Goal: Feedback & Contribution: Submit feedback/report problem

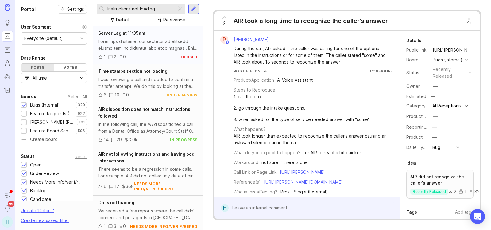
click at [146, 49] on div at bounding box center [147, 44] width 99 height 13
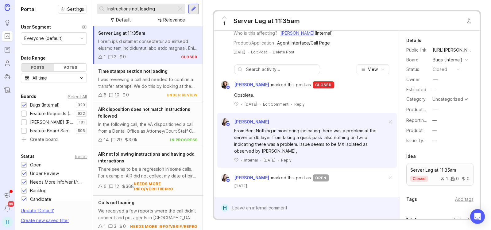
scroll to position [400, 0]
click at [157, 86] on div "I was reviewing a call and needed to confirm a transfer attempt. We do this by …" at bounding box center [147, 82] width 99 height 13
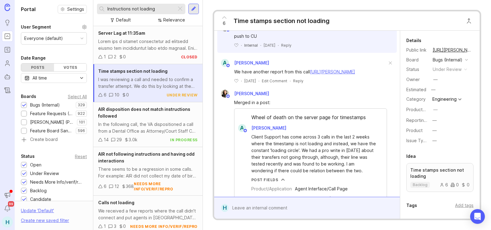
drag, startPoint x: 159, startPoint y: 7, endPoint x: 41, endPoint y: -2, distance: 118.1
click at [41, 0] on html "Ideas Portal Roadmaps Users Autopilot Changelog Announcements Notifications 99 …" at bounding box center [245, 115] width 491 height 230
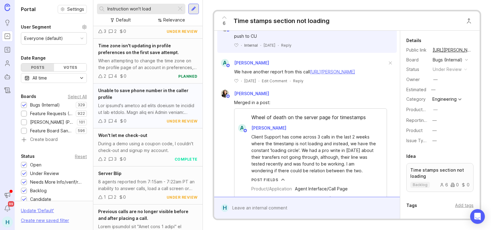
scroll to position [675, 0]
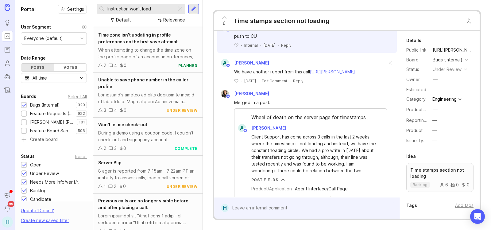
drag, startPoint x: 157, startPoint y: 10, endPoint x: 61, endPoint y: -16, distance: 99.8
click at [61, 0] on html "Ideas Portal Roadmaps Users Autopilot Changelog Announcements Notifications 99 …" at bounding box center [245, 115] width 491 height 230
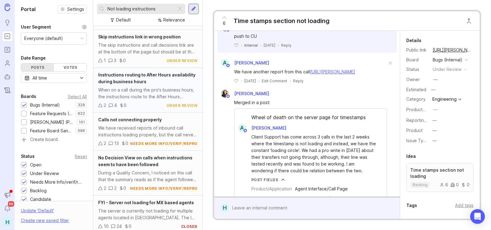
scroll to position [438, 0]
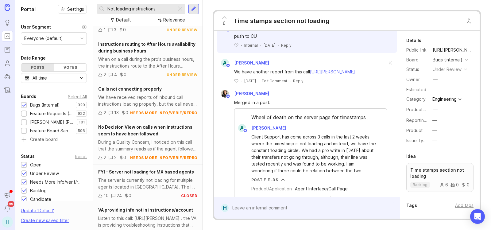
type input "Not loading instructions"
click at [183, 5] on div at bounding box center [179, 9] width 7 height 8
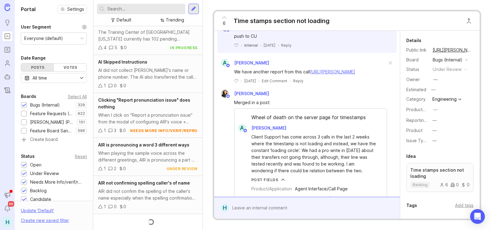
scroll to position [438, 0]
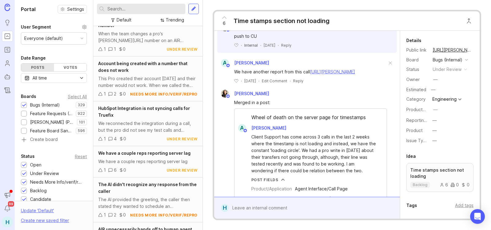
click at [192, 9] on div at bounding box center [193, 9] width 5 height 6
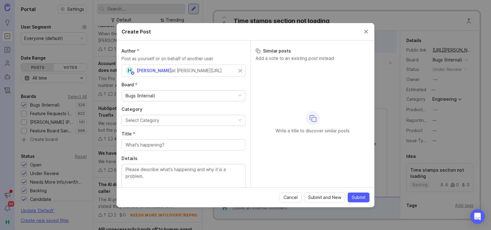
click at [155, 122] on div "Select Category" at bounding box center [142, 120] width 34 height 7
click at [175, 148] on div at bounding box center [183, 144] width 124 height 11
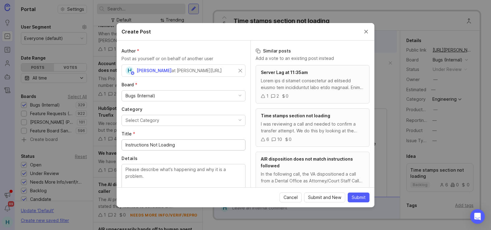
type input "Instructions Not Loading"
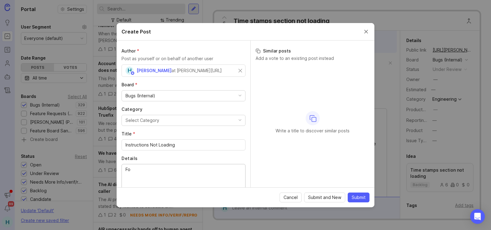
type textarea "F"
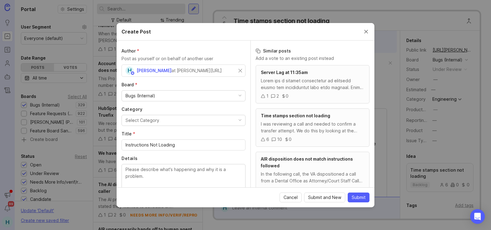
click at [209, 201] on div "Cancel Submit and New Submit" at bounding box center [245, 197] width 248 height 10
click at [157, 174] on textarea "Details" at bounding box center [183, 176] width 116 height 20
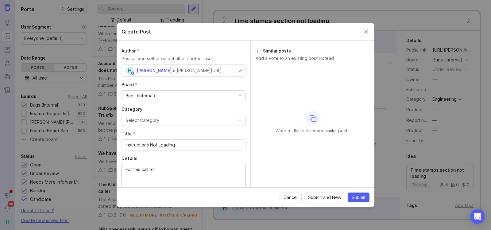
click at [172, 171] on textarea "For this call for" at bounding box center [183, 176] width 116 height 20
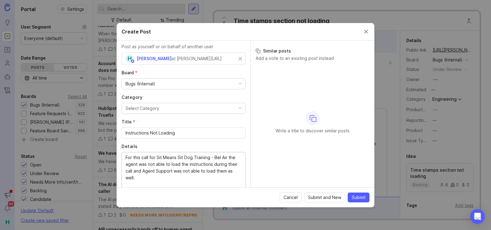
scroll to position [19, 0]
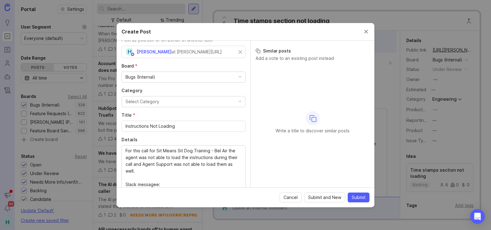
click at [134, 201] on div "Cancel Submit and New Submit" at bounding box center [245, 197] width 248 height 10
paste textarea "[URL][DOMAIN_NAME]"
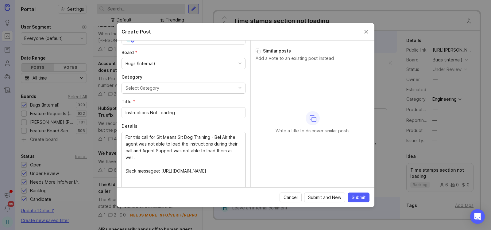
click at [153, 172] on textarea "For this call for Sit Means Sit Dog Training - Bel Air the agent was not able t…" at bounding box center [183, 161] width 116 height 54
click at [0, 0] on lt-em "message" at bounding box center [0, 0] width 0 height 0
click at [161, 181] on textarea "For this call for Sit Means Sit Dog Training - Bel Air the agent was not able t…" at bounding box center [183, 161] width 116 height 54
click at [161, 182] on textarea "For this call for Sit Means Sit Dog Training - Bel Air the agent was not able t…" at bounding box center [183, 161] width 116 height 54
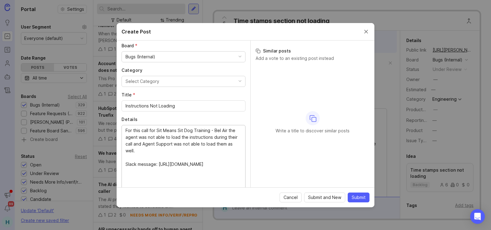
scroll to position [46, 0]
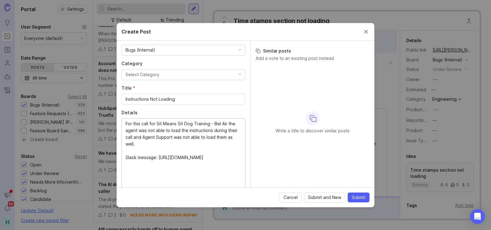
drag, startPoint x: 145, startPoint y: 178, endPoint x: 133, endPoint y: 182, distance: 12.5
click at [133, 182] on textarea "For this call for Sit Means Sit Dog Training - Bel Air the agent was not able t…" at bounding box center [183, 153] width 116 height 67
paste textarea "Good afternoon team! A receptionist received a call where the instructions did …"
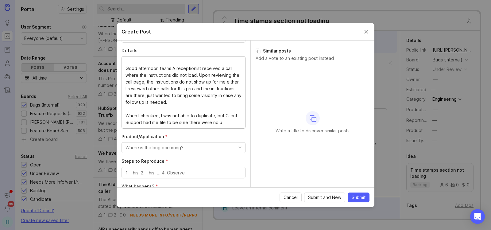
scroll to position [60, 0]
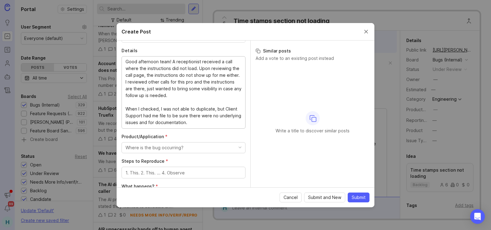
type textarea "For this call for Sit Means Sit Dog Training - Bel Air the agent was not able t…"
click at [185, 152] on button "Where is the bug occurring?" at bounding box center [183, 147] width 124 height 11
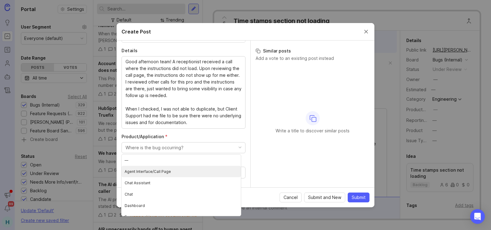
click at [191, 173] on Page "Agent Interface/Call Page" at bounding box center [180, 171] width 119 height 11
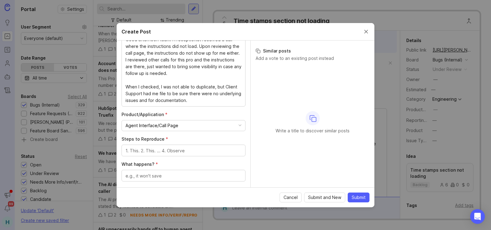
scroll to position [169, 0]
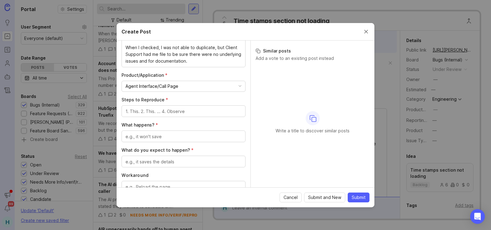
click at [189, 113] on textarea "Steps to Reproduce *" at bounding box center [183, 111] width 116 height 7
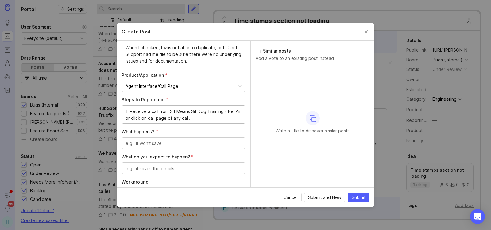
type textarea "1. Receive a call from Sit Means Sit Dog Training - Bel Air or click on call pa…"
type textarea "Instructions do not load."
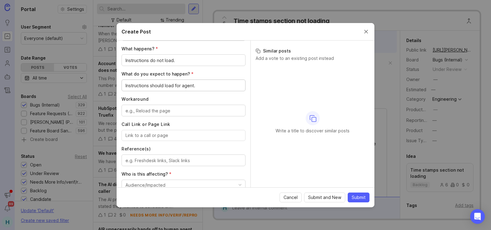
scroll to position [261, 0]
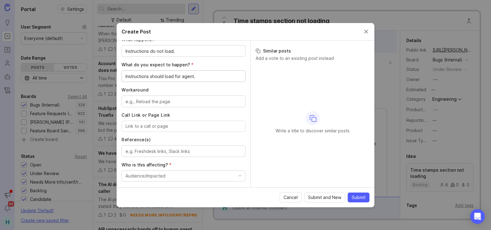
type textarea "Instructions should load for agent."
click at [174, 101] on textarea "Workaround" at bounding box center [183, 101] width 116 height 7
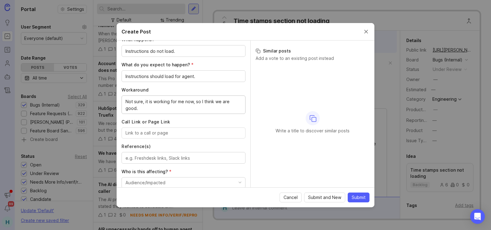
type textarea "Not sure, it is working for me now, so I think we are good."
click at [187, 133] on input "Call Link or Page Link" at bounding box center [183, 132] width 116 height 7
paste input "[URL][PERSON_NAME]"
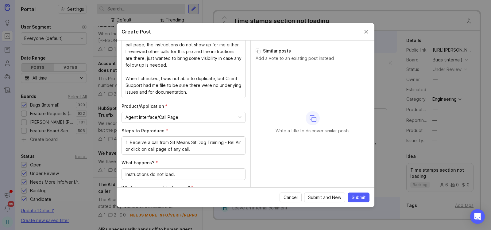
scroll to position [138, 0]
type input "[URL][PERSON_NAME]"
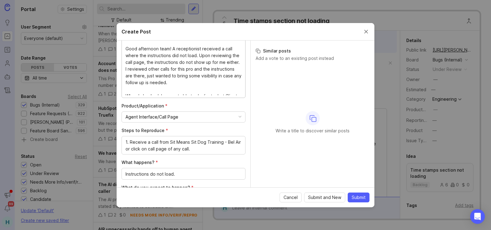
scroll to position [19, 0]
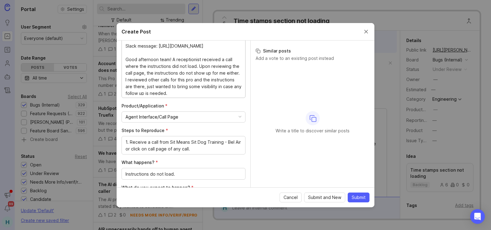
drag, startPoint x: 164, startPoint y: 60, endPoint x: 115, endPoint y: 51, distance: 49.9
click at [117, 51] on div "Author * Post as yourself or on behalf of another user H [PERSON_NAME] at [PERS…" at bounding box center [184, 113] width 134 height 147
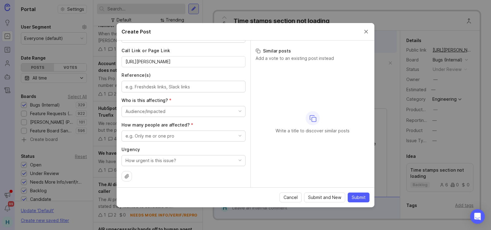
scroll to position [334, 0]
type textarea "For this call for Sit Means Sit Dog Training - Bel Air the agent was not able t…"
click at [159, 88] on textarea "Reference(s)" at bounding box center [183, 85] width 116 height 7
paste textarea "[URL][DOMAIN_NAME]"
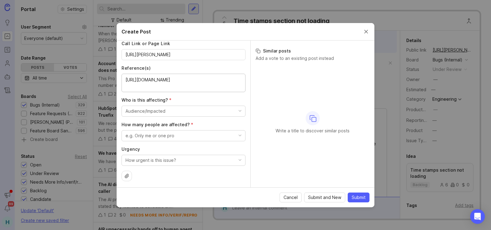
scroll to position [340, 0]
type textarea "[URL][DOMAIN_NAME]"
click at [184, 109] on button "Audience/Impacted" at bounding box center [183, 109] width 124 height 11
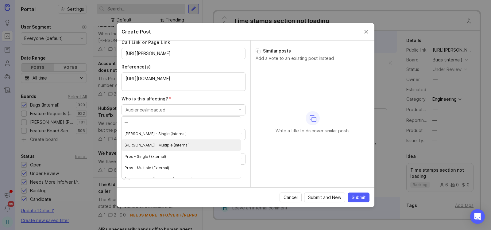
click at [168, 144] on \(Internal\) "[PERSON_NAME] - Multiple (Internal)" at bounding box center [180, 144] width 119 height 11
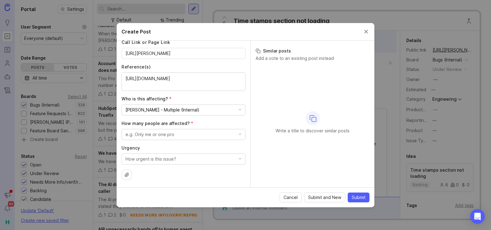
click at [164, 134] on div "e.g. Only me or one pro" at bounding box center [149, 134] width 49 height 7
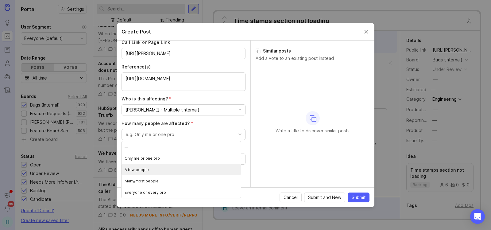
click at [150, 170] on people "A few people" at bounding box center [180, 169] width 119 height 11
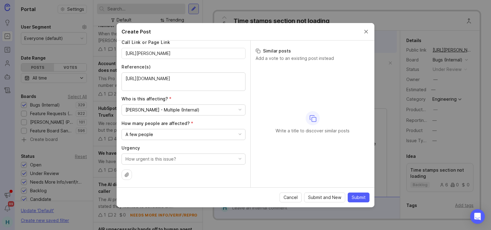
click at [187, 136] on button "A few people" at bounding box center [183, 134] width 124 height 11
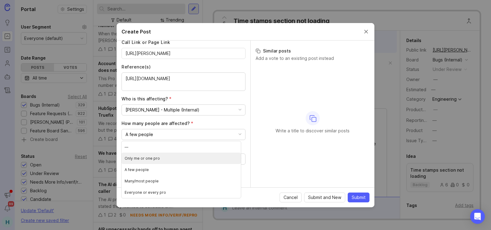
click at [149, 156] on pro "Only me or one pro" at bounding box center [180, 157] width 119 height 11
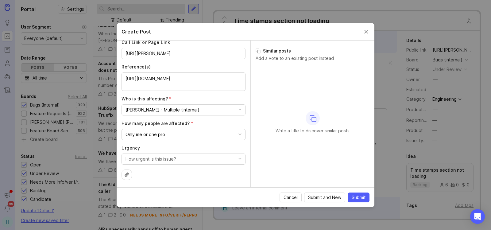
click at [177, 160] on button "How urgent is this issue?" at bounding box center [183, 158] width 124 height 11
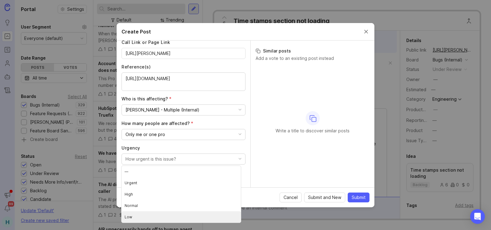
click at [140, 214] on li "Low" at bounding box center [180, 216] width 119 height 11
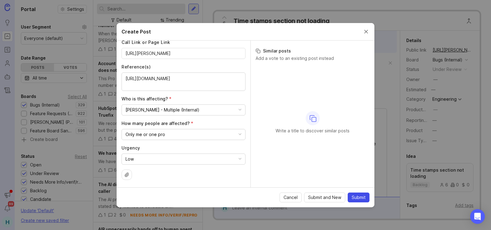
click at [358, 195] on span "Submit" at bounding box center [358, 197] width 14 height 6
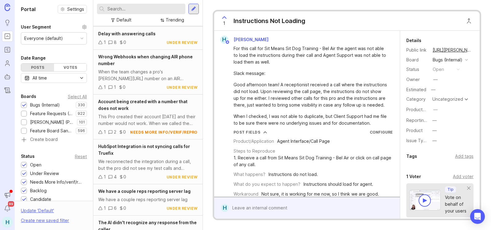
scroll to position [83, 0]
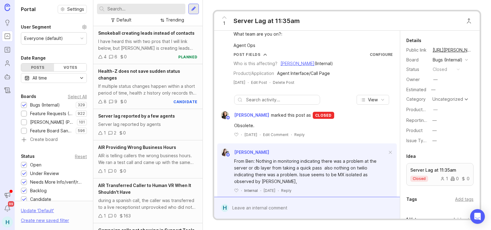
scroll to position [400, 0]
